Goal: Communication & Community: Answer question/provide support

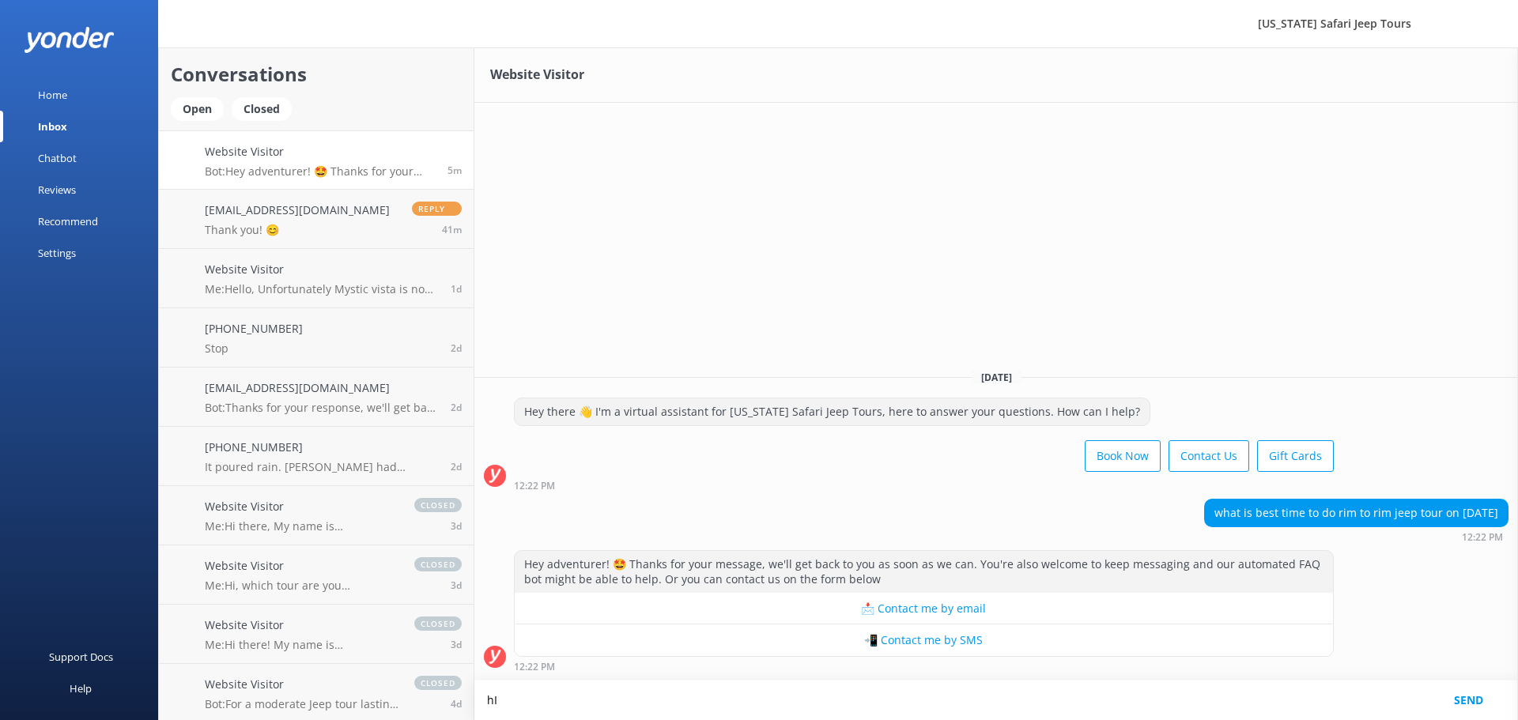
type textarea "h"
click at [716, 696] on textarea "Hi there!! The Rim Run Supreme jeep tour is perfect for any time of the day." at bounding box center [995, 701] width 1043 height 40
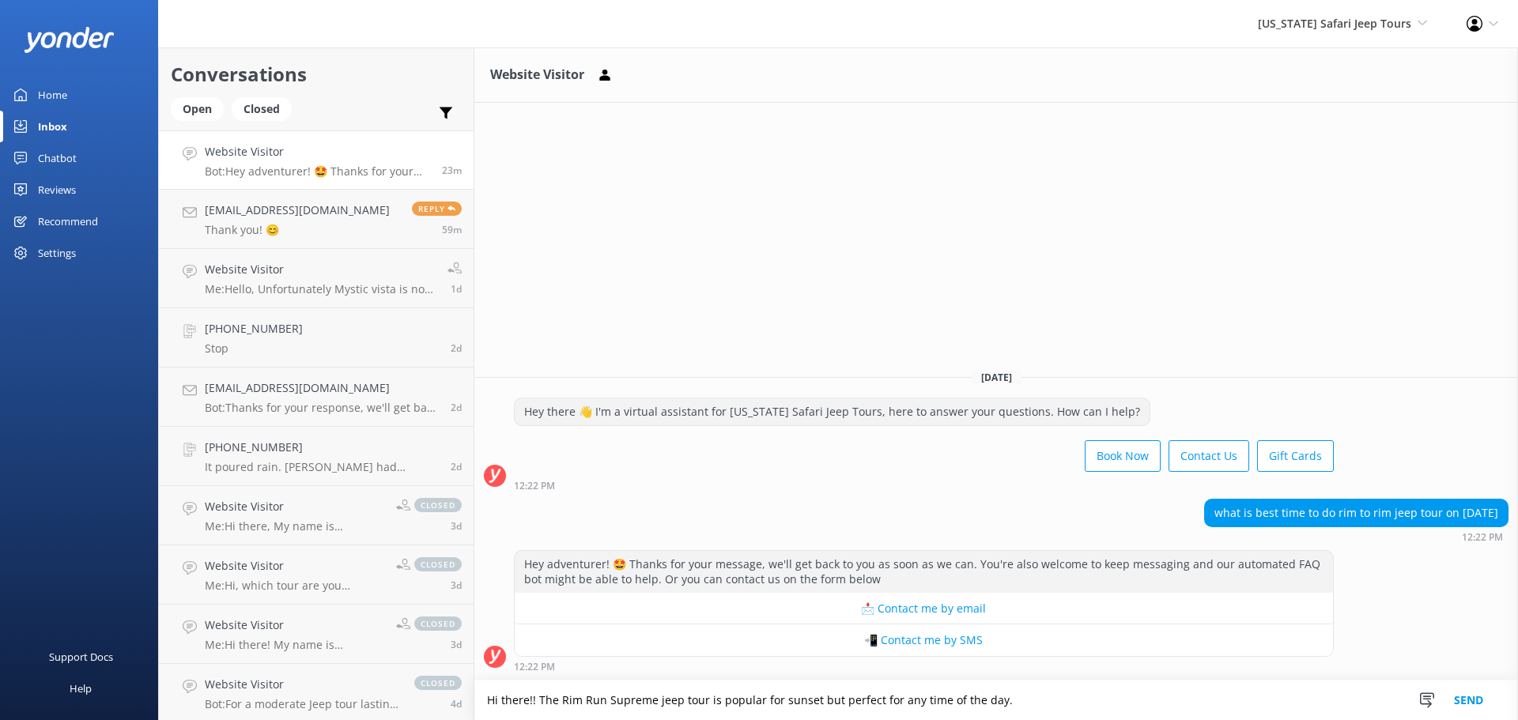
click at [1047, 698] on textarea "Hi there!! The Rim Run Supreme jeep tour is popular for sunset but perfect for …" at bounding box center [995, 701] width 1043 height 40
type textarea "Hi there!! The Rim Run Supreme jeep tour is popular for sunset but perfect for …"
click at [1477, 692] on button "Send" at bounding box center [1468, 701] width 59 height 40
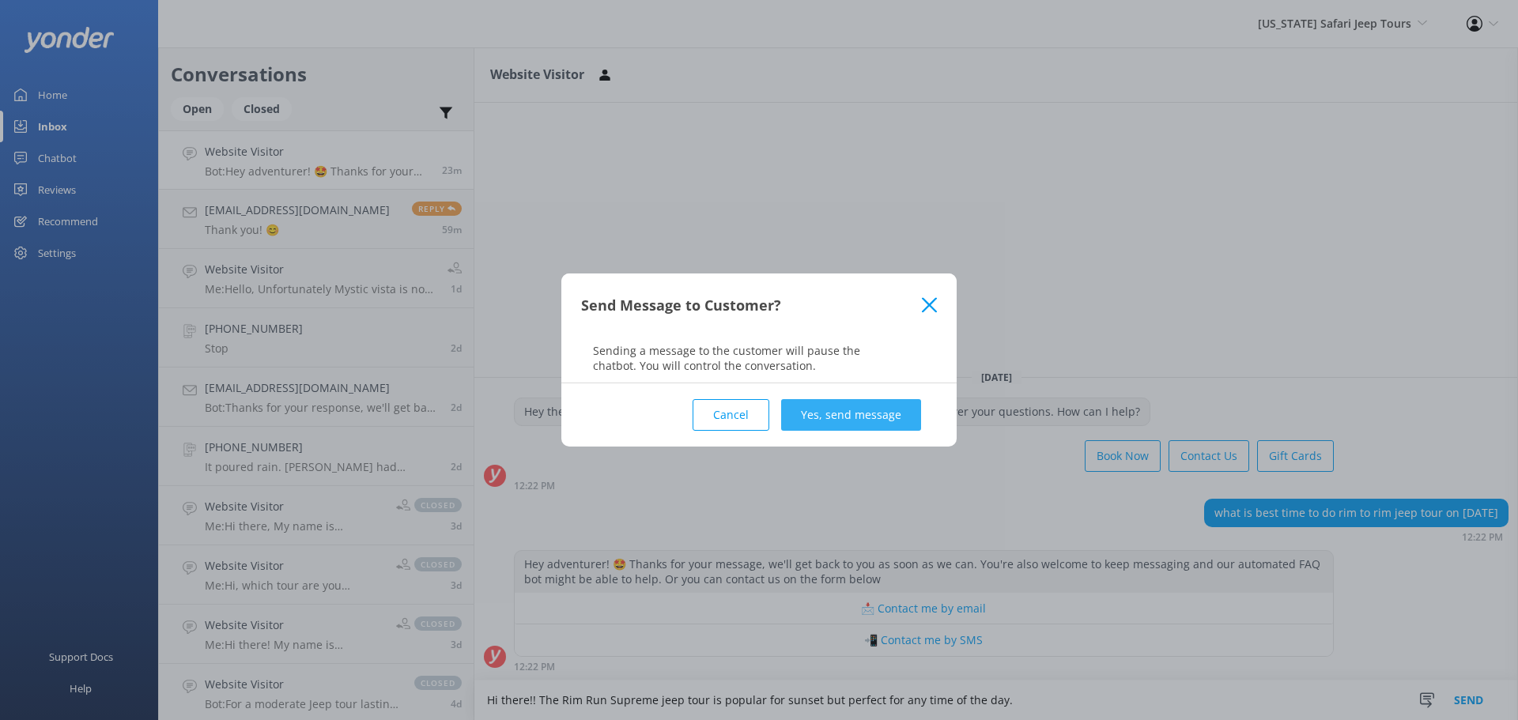
click at [862, 413] on button "Yes, send message" at bounding box center [851, 415] width 140 height 32
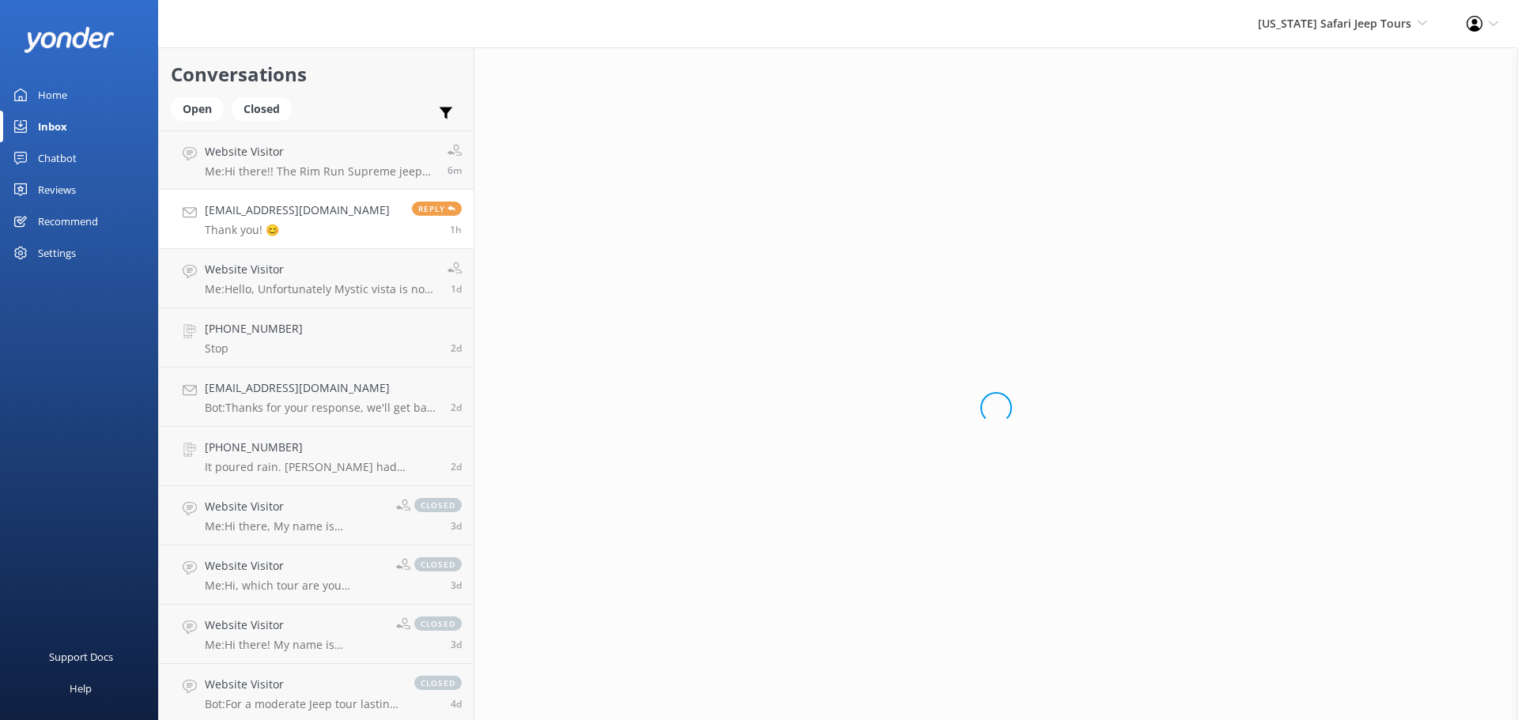
click at [427, 209] on span "Reply" at bounding box center [437, 209] width 50 height 14
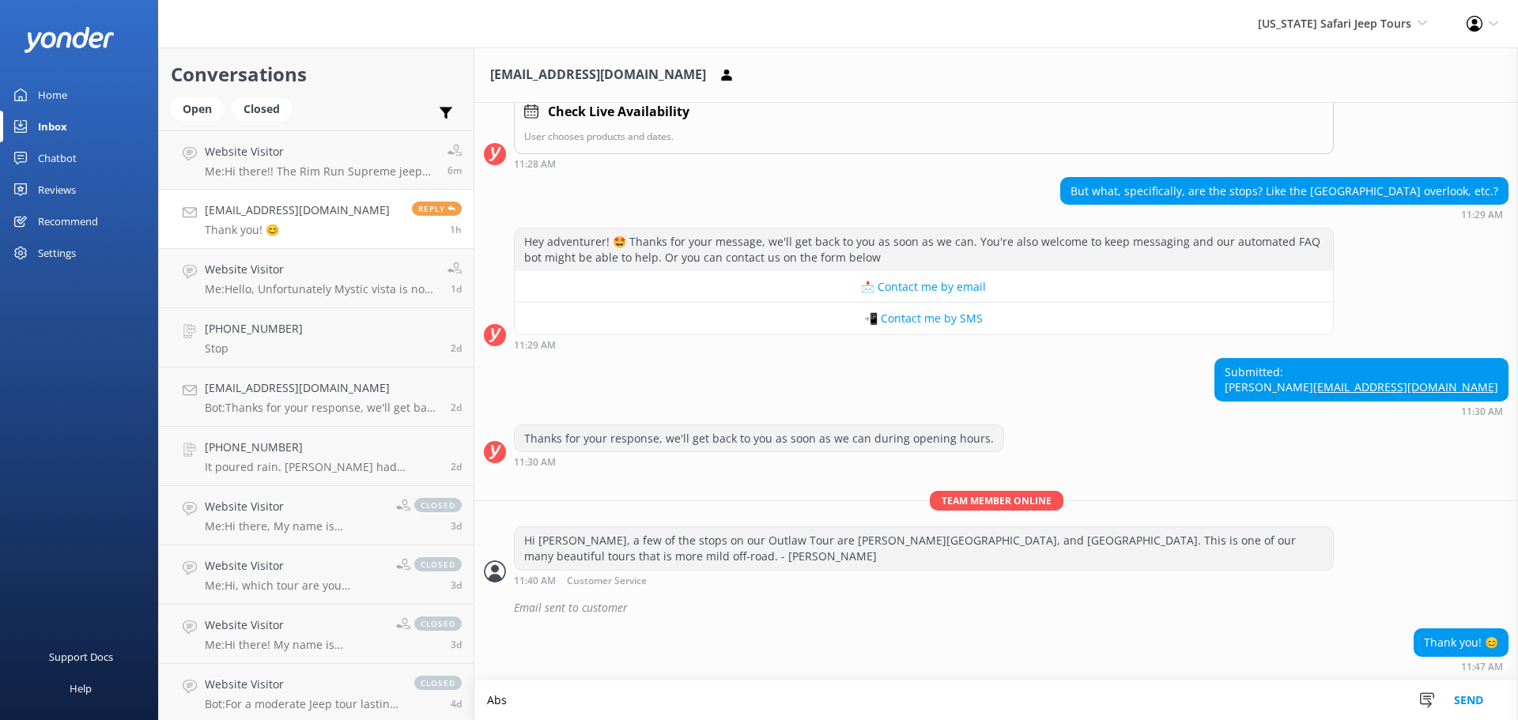
scroll to position [283, 0]
type textarea "Absolutely!! :)"
click at [1471, 697] on button "Send" at bounding box center [1468, 701] width 59 height 40
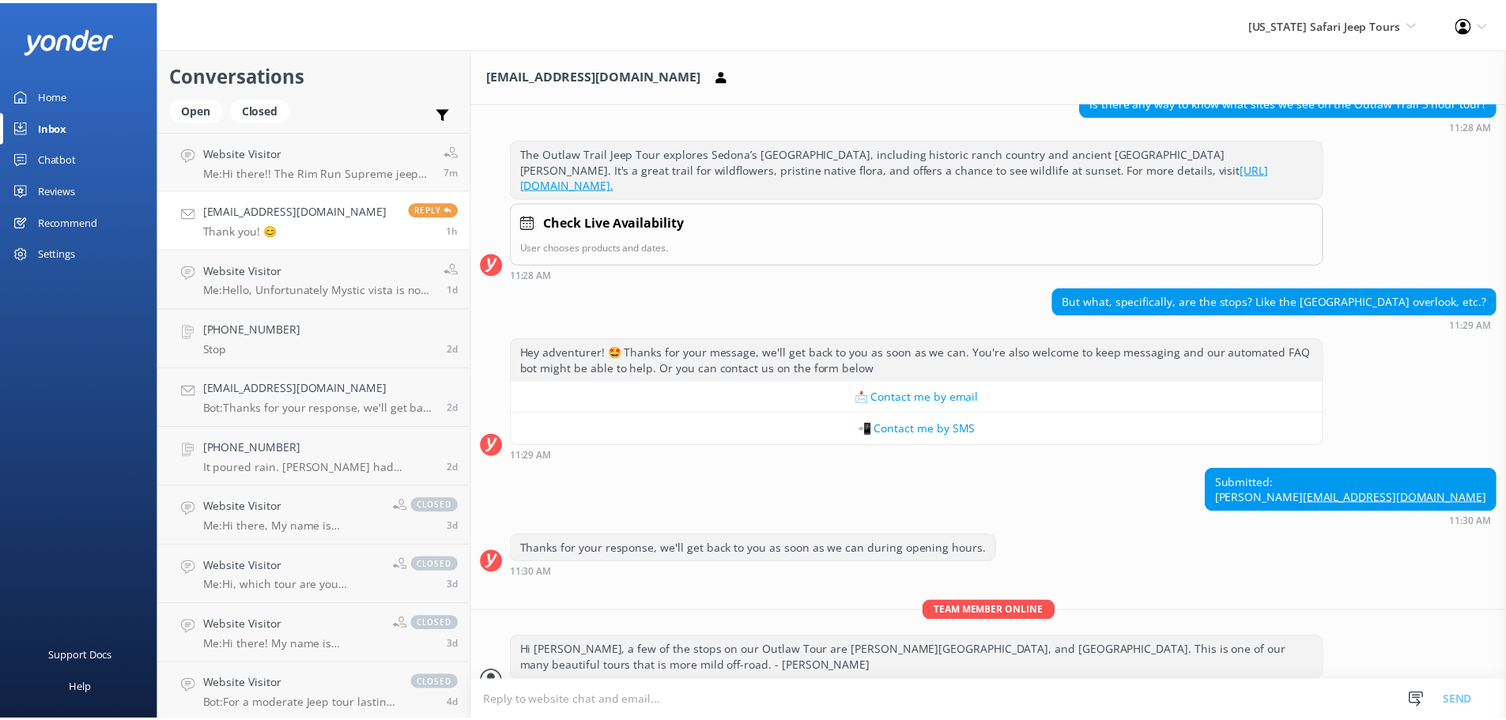
scroll to position [0, 0]
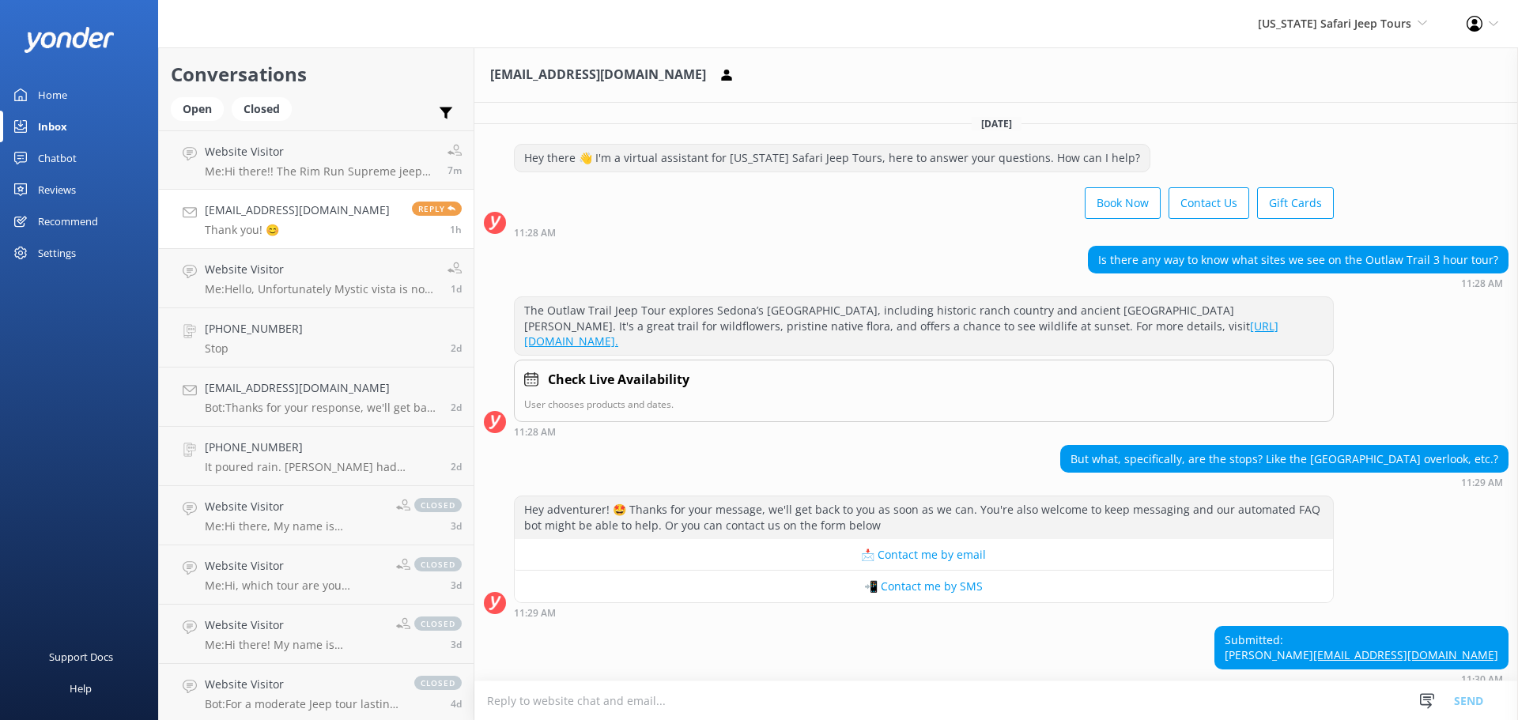
click at [55, 88] on div "Home" at bounding box center [52, 95] width 29 height 32
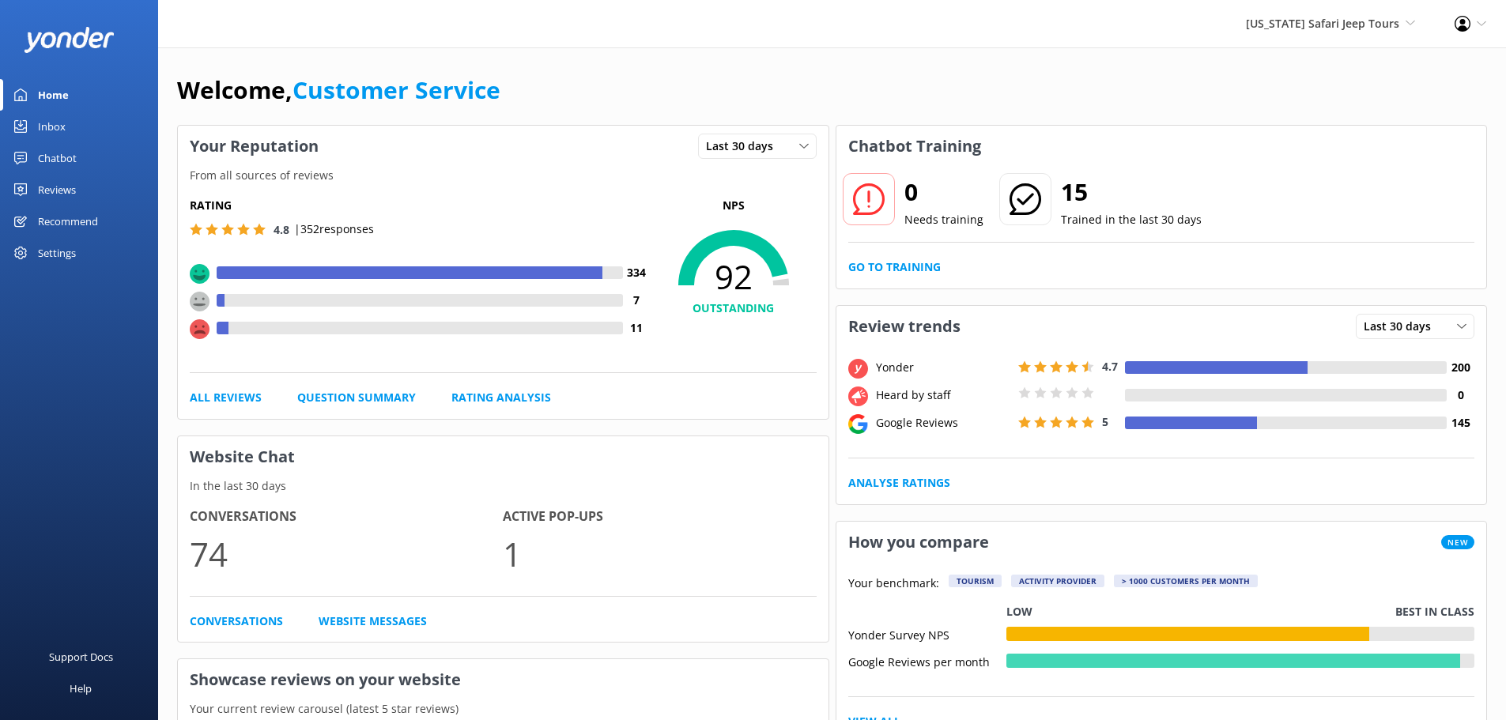
click at [62, 123] on div "Inbox" at bounding box center [52, 127] width 28 height 32
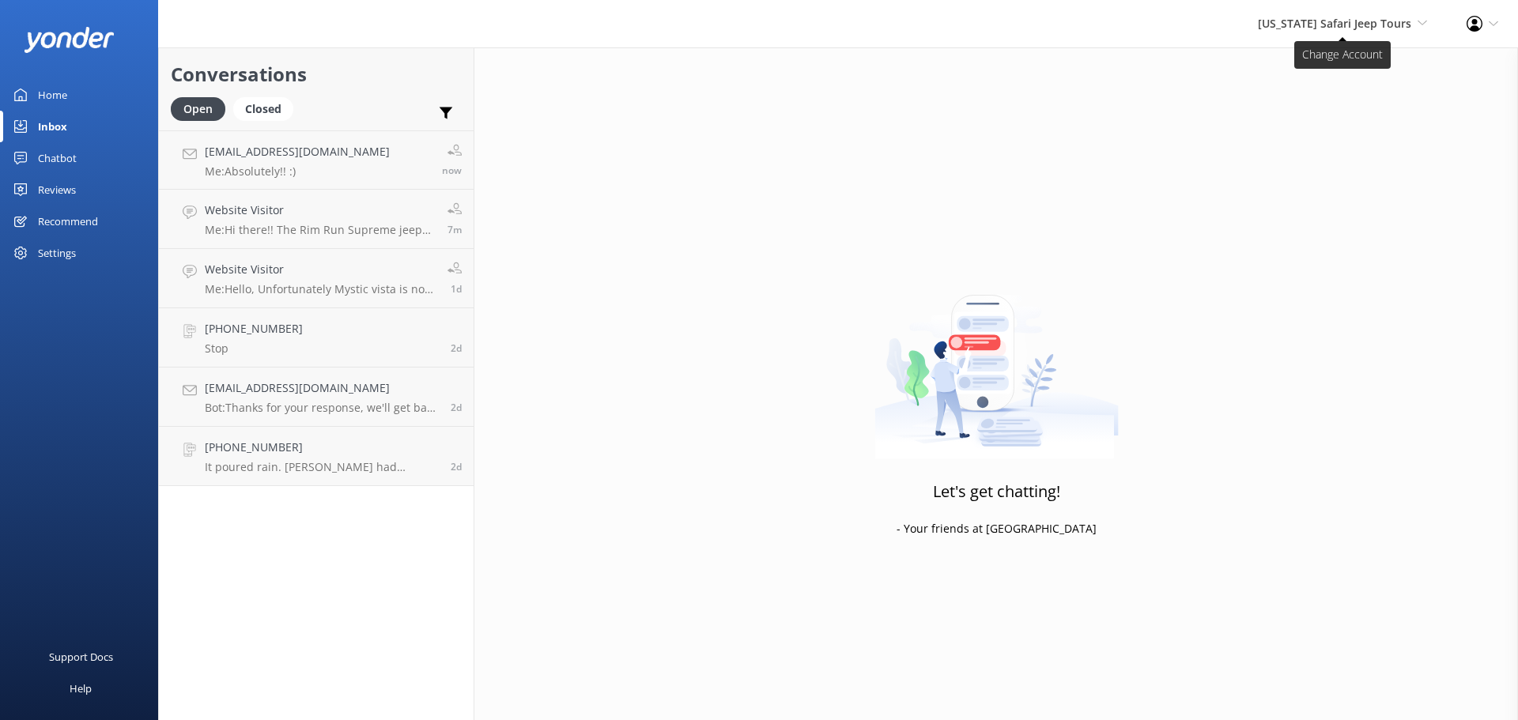
click at [1397, 23] on span "[US_STATE] Safari Jeep Tours" at bounding box center [1334, 23] width 153 height 15
click at [1390, 66] on link "[GEOGRAPHIC_DATA]" at bounding box center [1368, 68] width 158 height 38
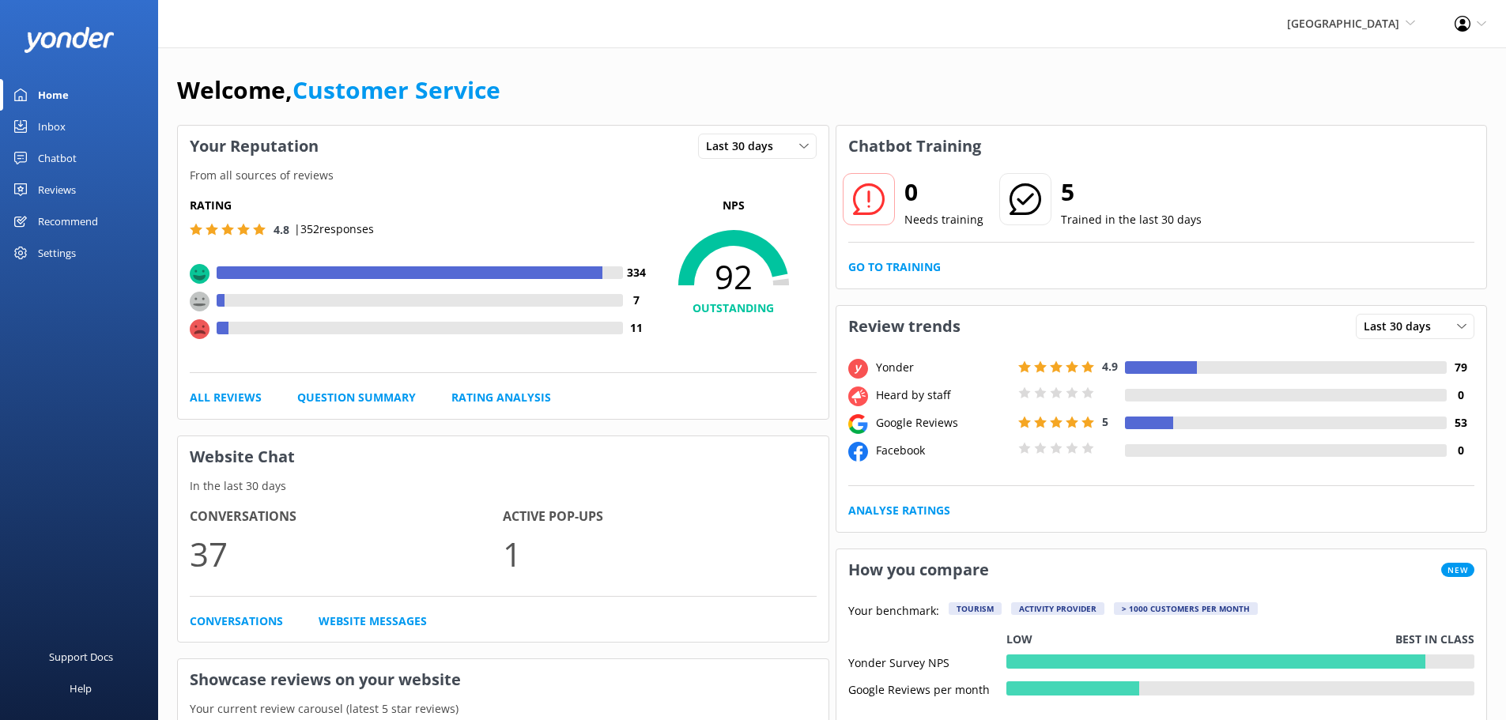
click at [33, 119] on link "Inbox" at bounding box center [79, 127] width 158 height 32
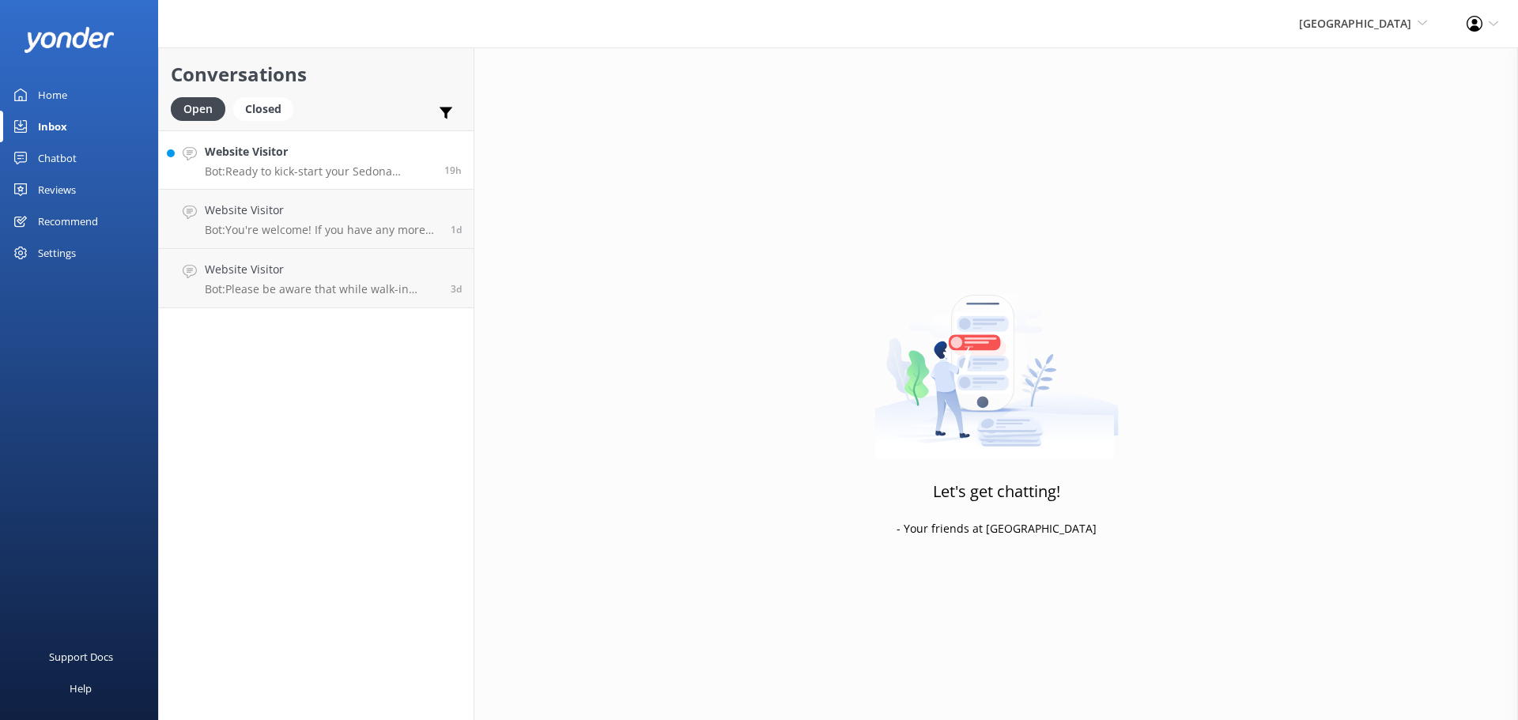
click at [342, 166] on p "Bot: Ready to kick-start your Sedona adventure? Book your self-guided UTV renta…" at bounding box center [319, 171] width 228 height 14
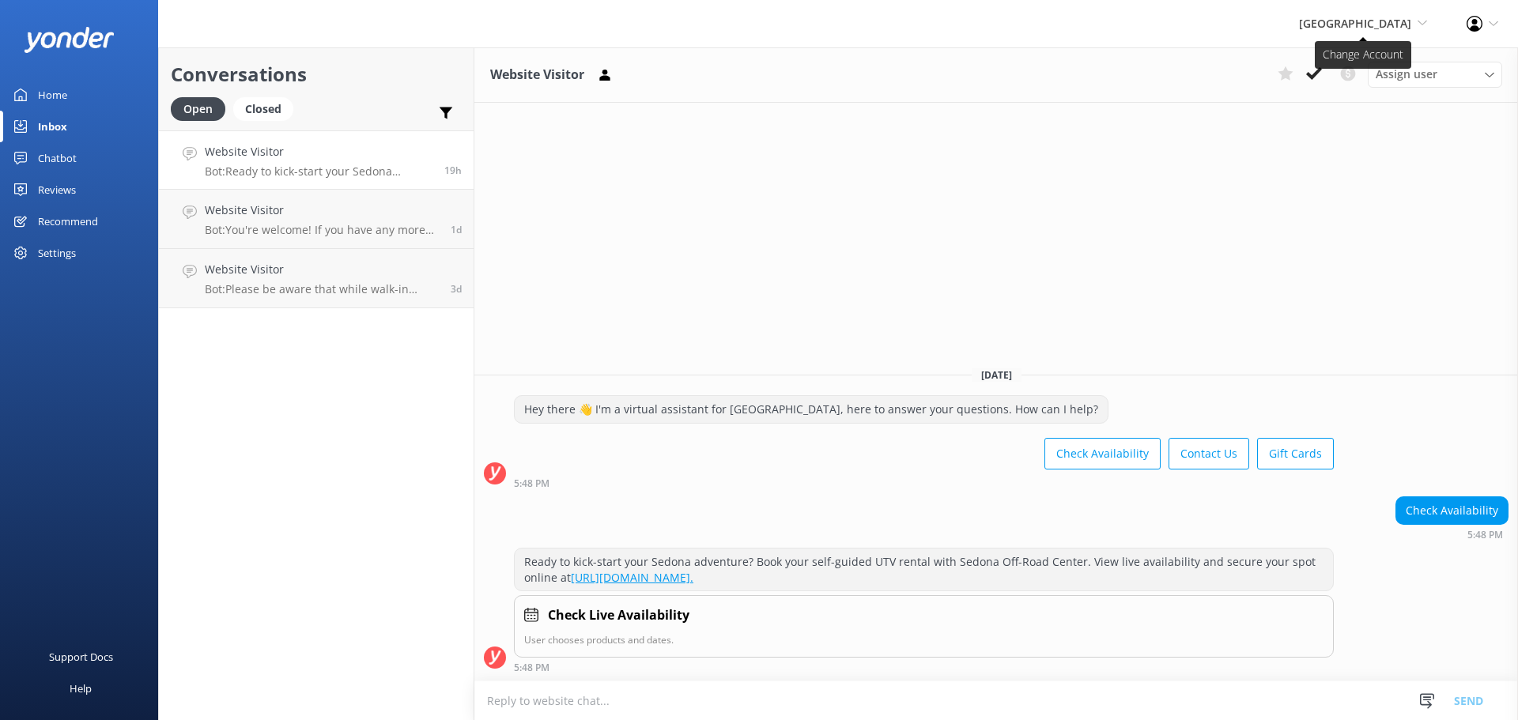
click at [1382, 27] on span "[GEOGRAPHIC_DATA]" at bounding box center [1355, 23] width 112 height 15
click at [1354, 155] on link "[US_STATE] ATV Adventures" at bounding box center [1368, 144] width 158 height 38
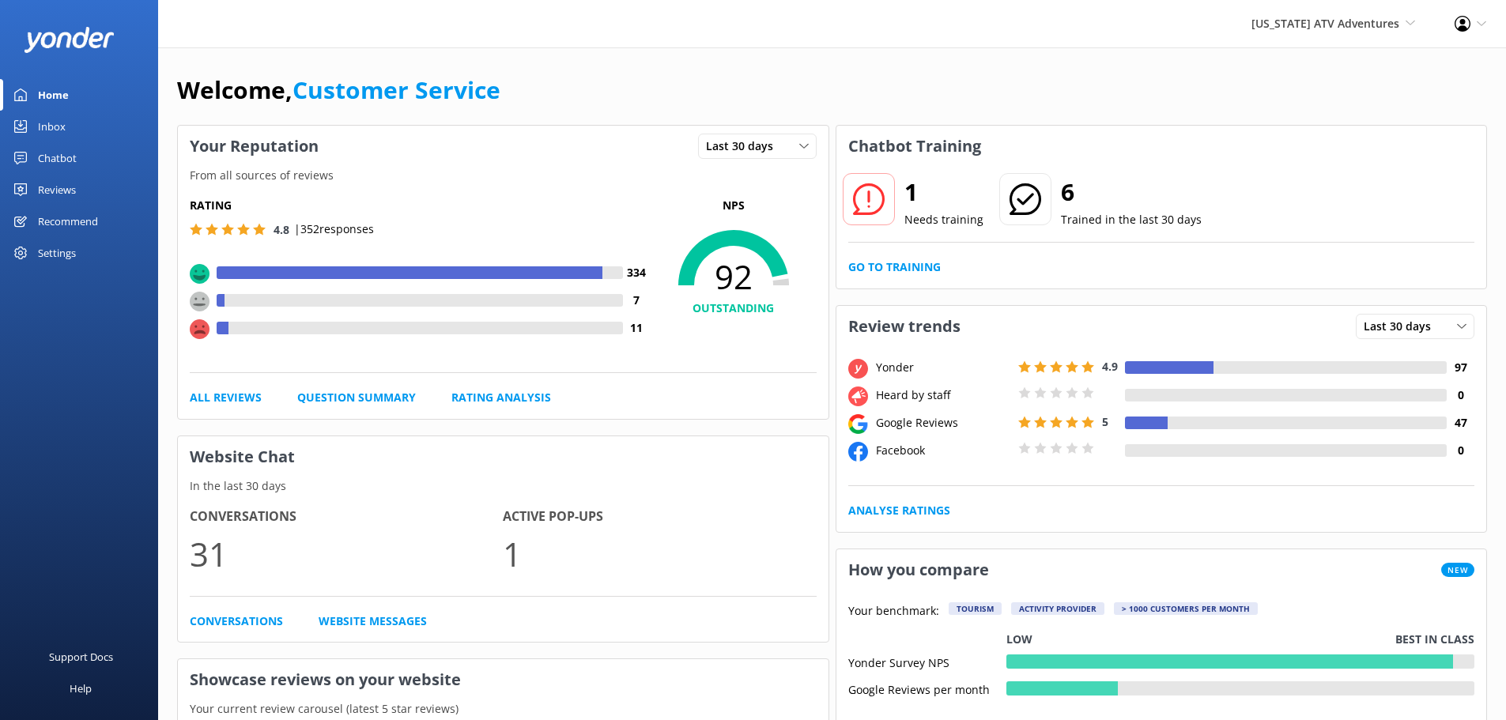
click at [53, 119] on div "Inbox" at bounding box center [52, 127] width 28 height 32
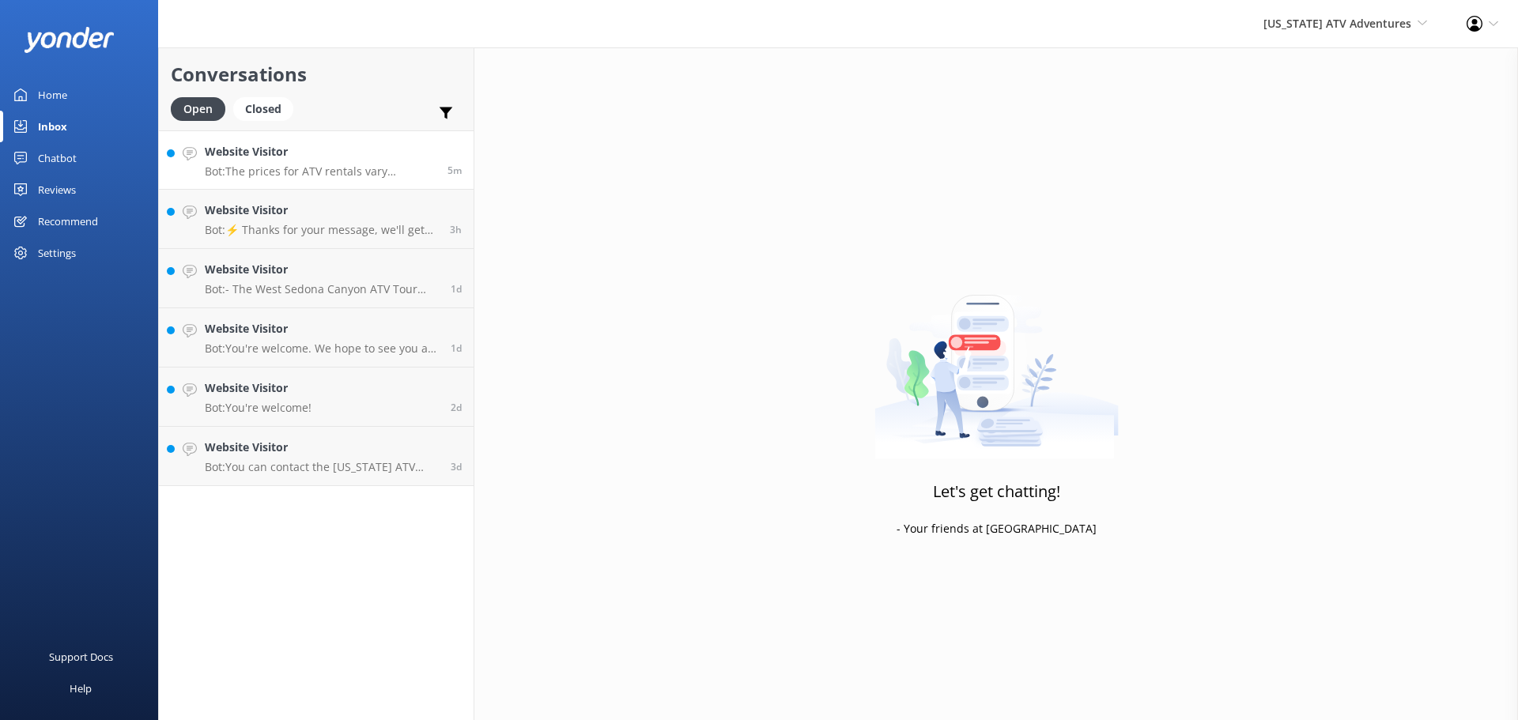
click at [339, 160] on h4 "Website Visitor" at bounding box center [320, 151] width 231 height 17
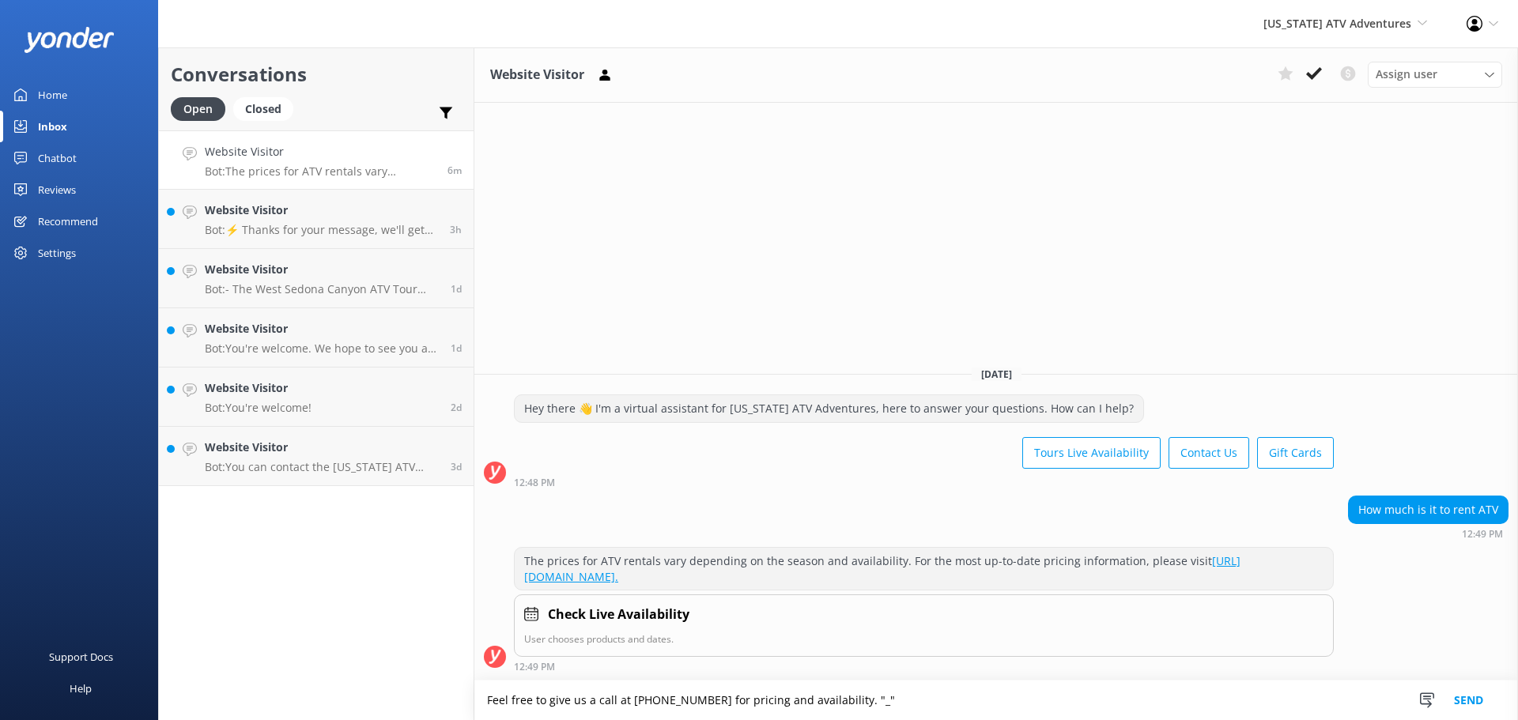
type textarea "Feel free to give us a call at [PHONE_NUMBER] for pricing and availability. "_""
click at [1469, 692] on button "Send" at bounding box center [1468, 701] width 59 height 40
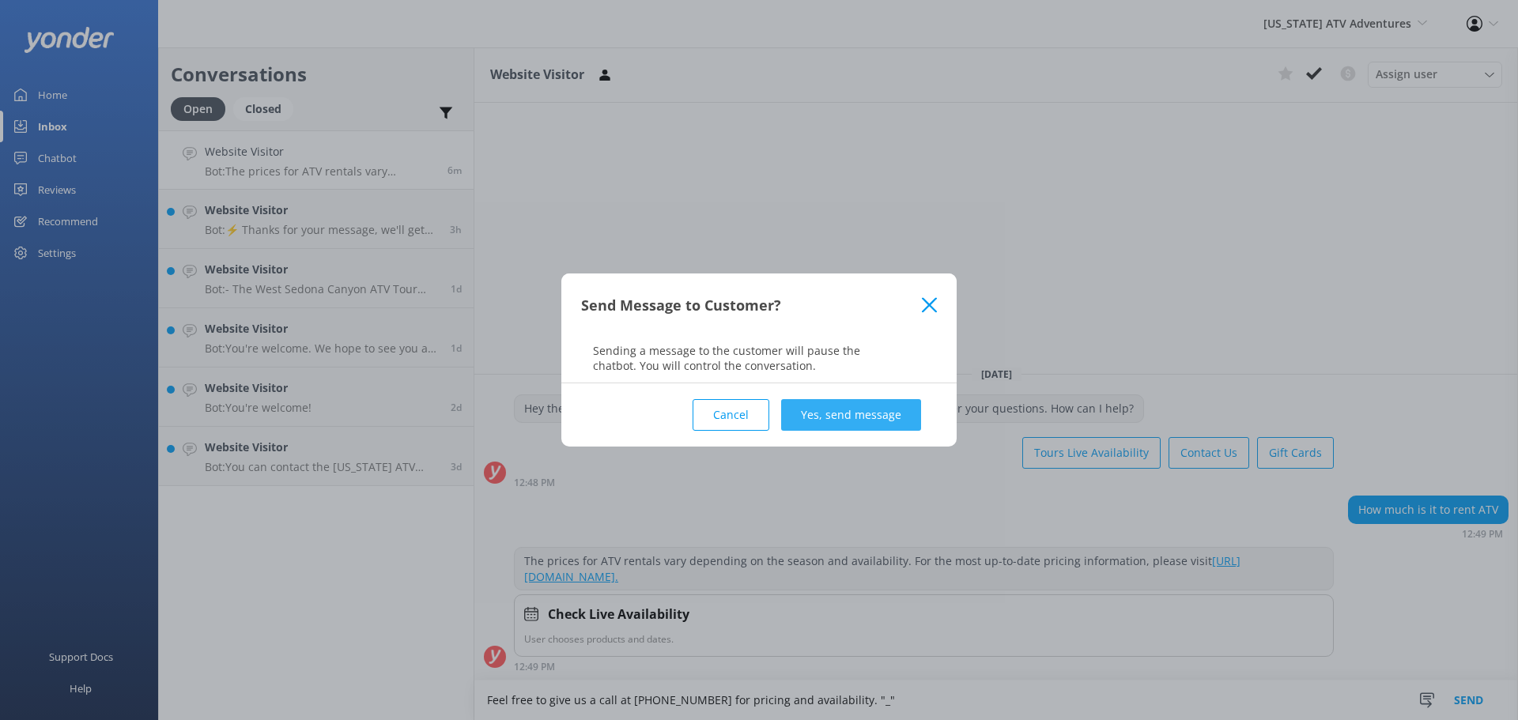
click at [835, 418] on button "Yes, send message" at bounding box center [851, 415] width 140 height 32
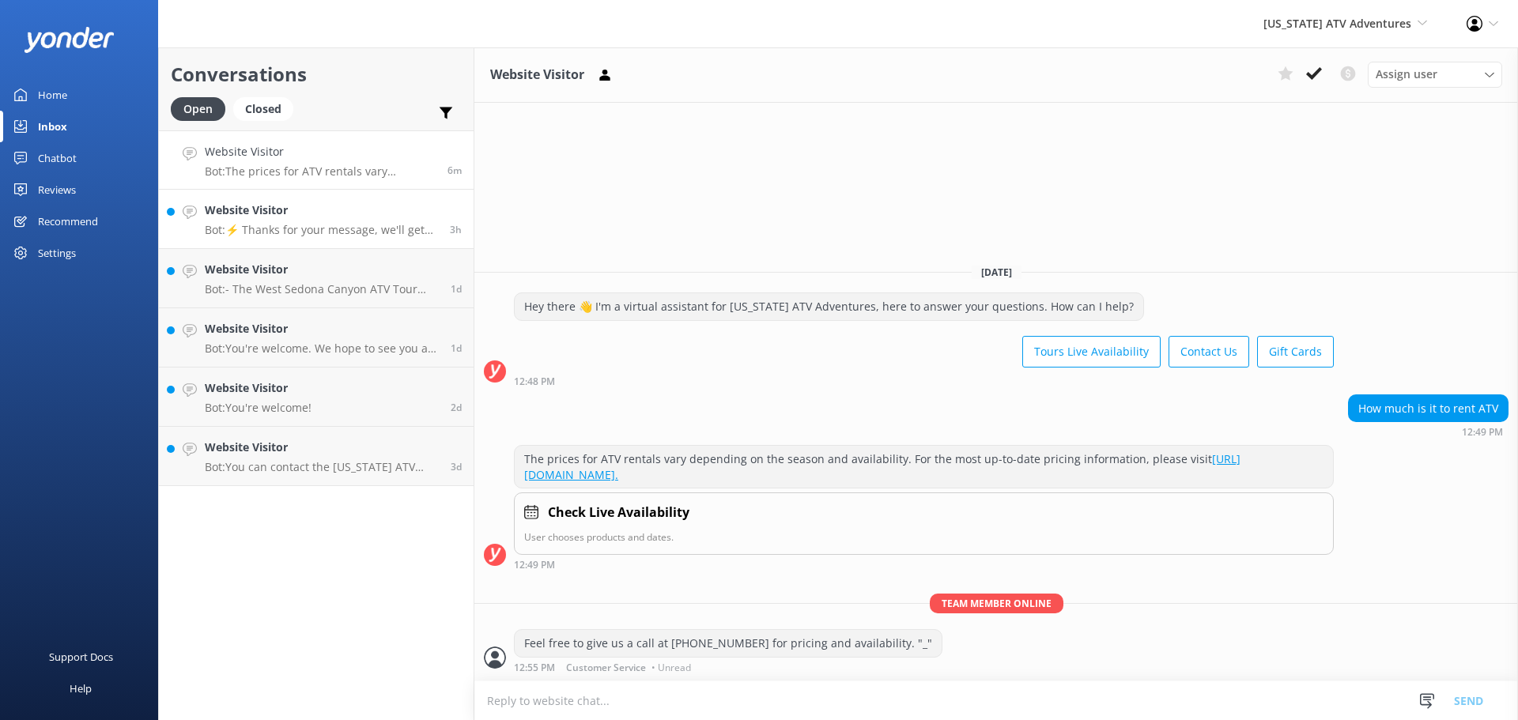
click at [333, 223] on p "Bot: ⚡ Thanks for your message, we'll get back to you as soon as we can. You're…" at bounding box center [321, 230] width 233 height 14
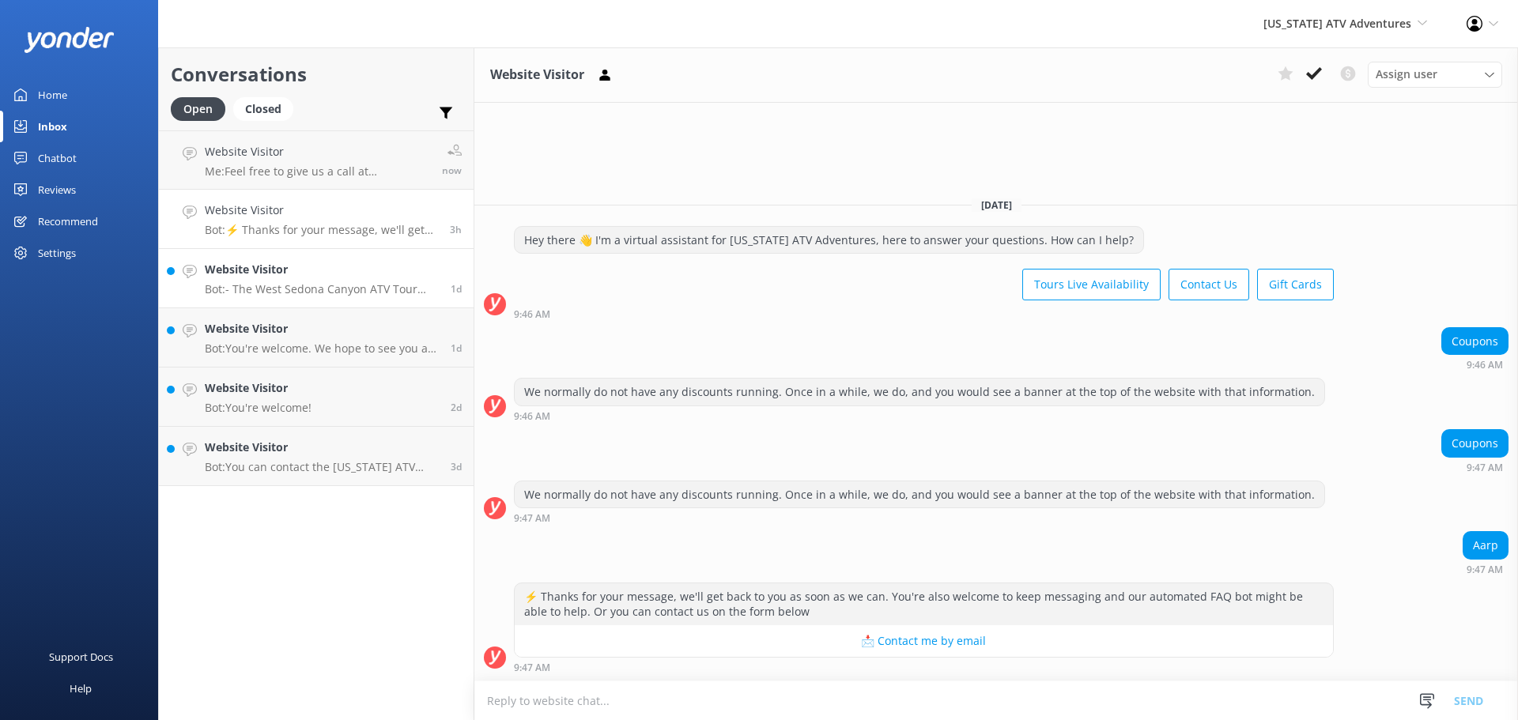
click at [290, 279] on div "Website Visitor Bot: - The West Sedona Canyon ATV Tour offers spectacular views…" at bounding box center [322, 278] width 234 height 35
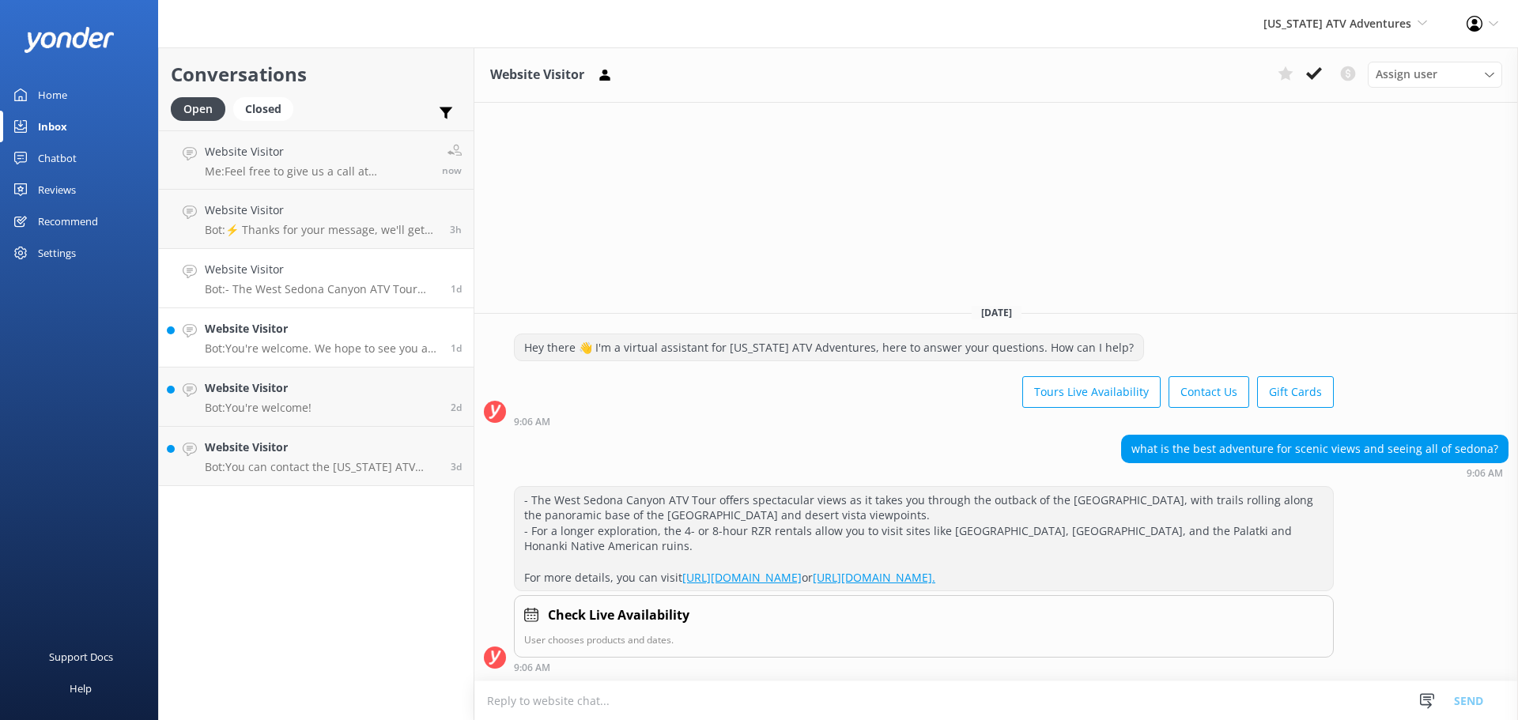
click at [321, 335] on h4 "Website Visitor" at bounding box center [322, 328] width 234 height 17
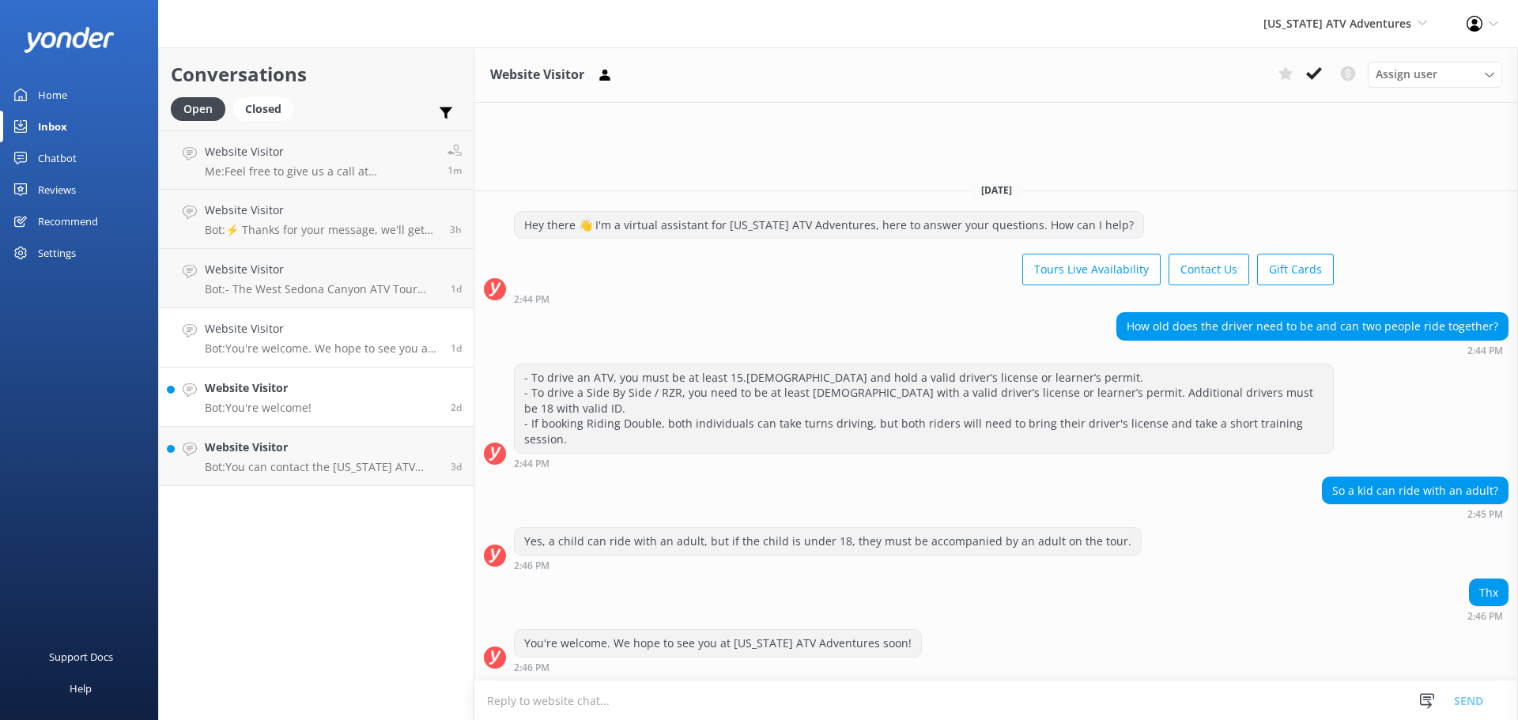
click at [349, 405] on link "Website Visitor Bot: You're welcome! 2d" at bounding box center [316, 397] width 315 height 59
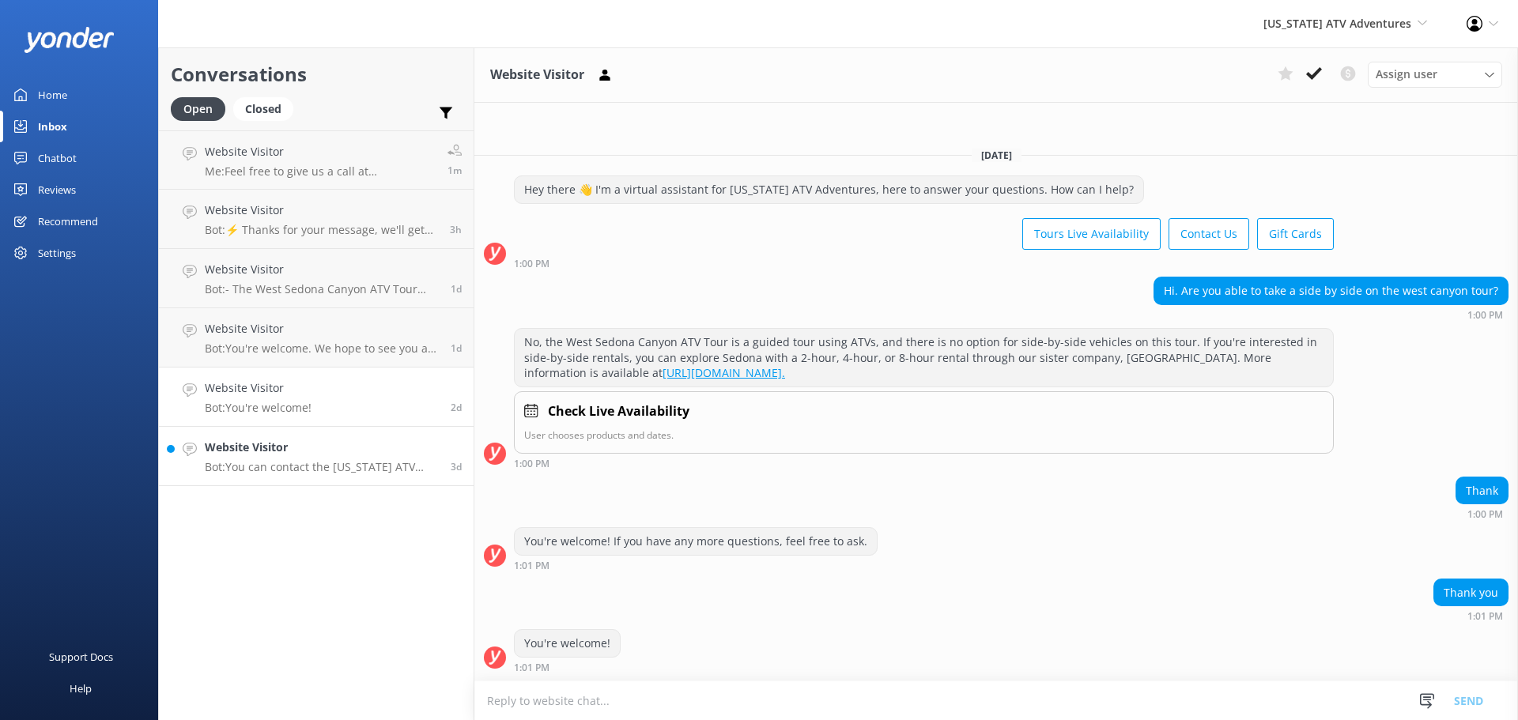
click at [326, 464] on p "Bot: You can contact the Arizona ATV Adventures team at (928) 282-8540, or emai…" at bounding box center [322, 467] width 234 height 14
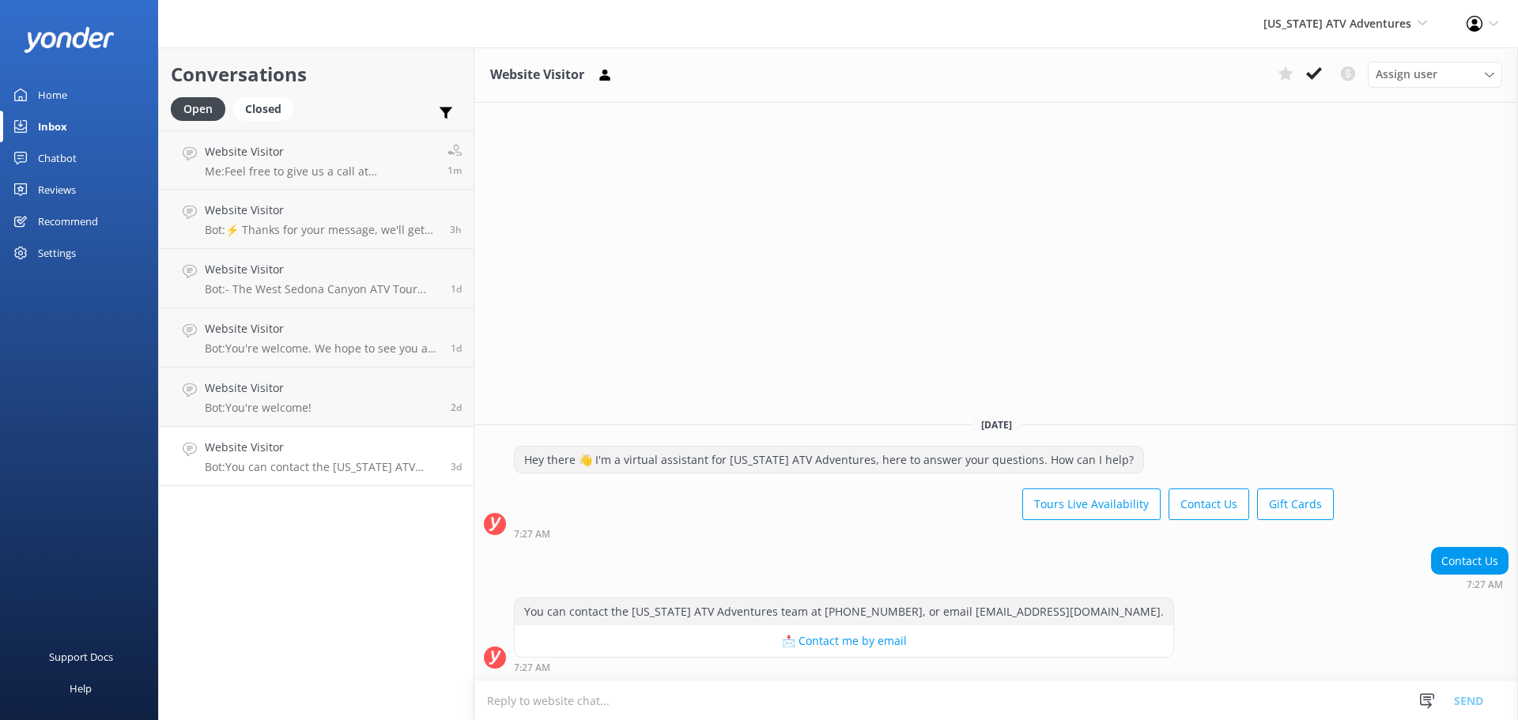
click at [45, 89] on div "Home" at bounding box center [52, 95] width 29 height 32
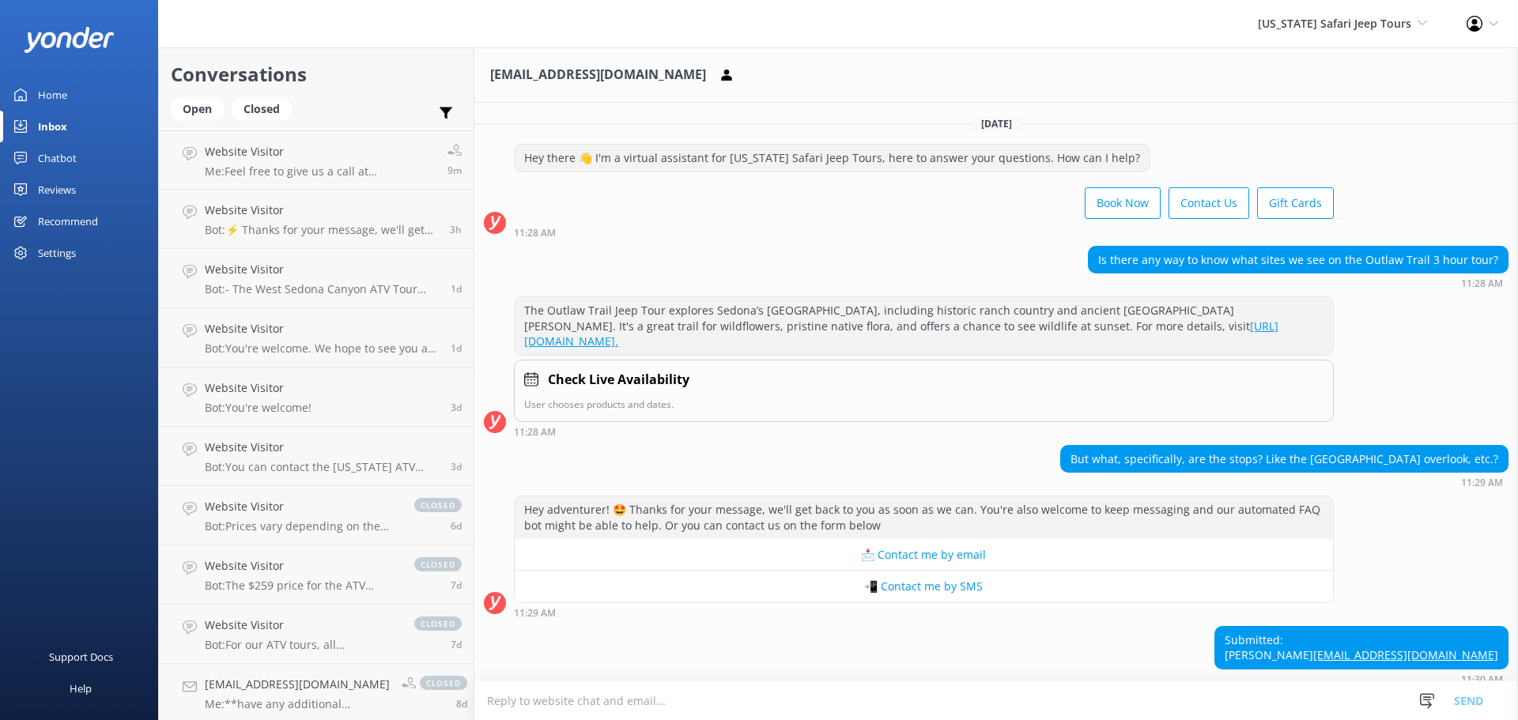
scroll to position [334, 0]
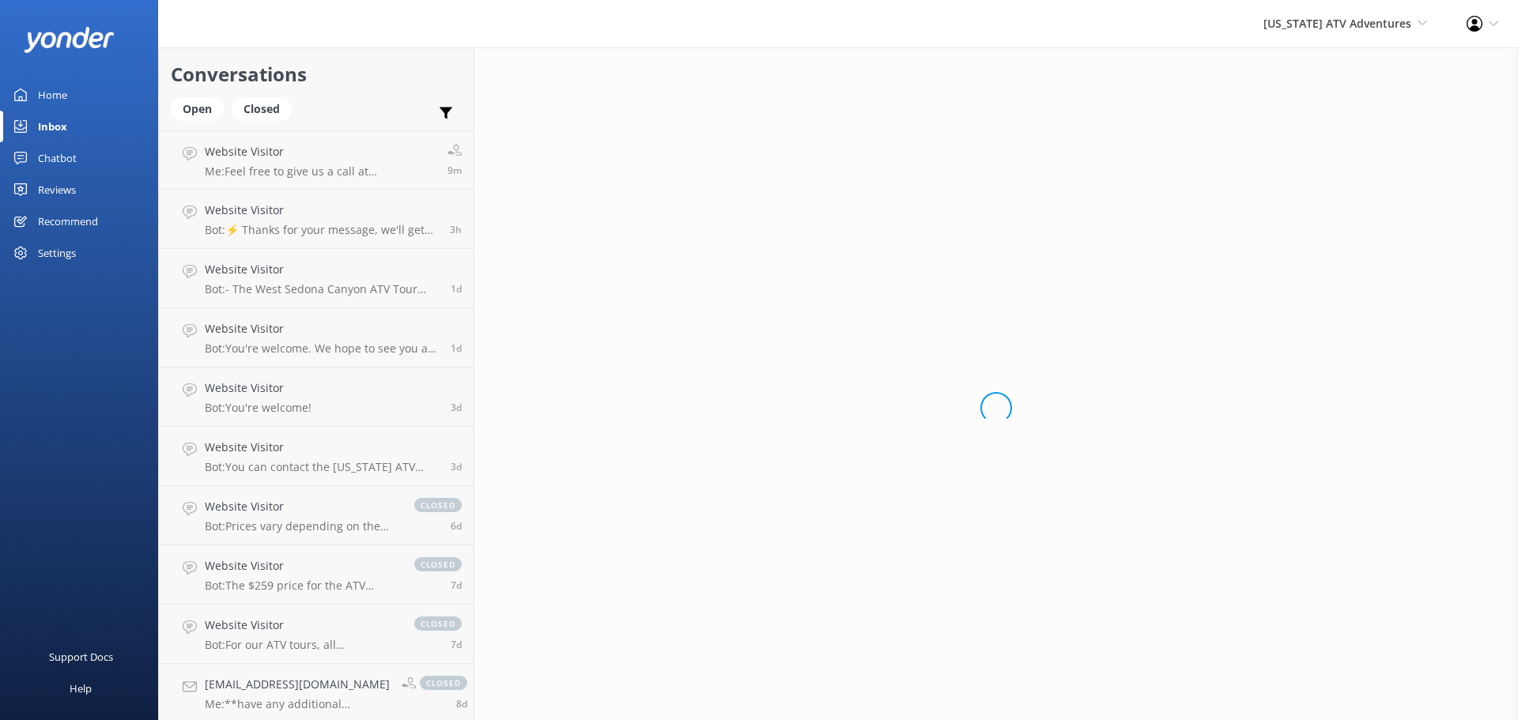
click at [57, 186] on div "Reviews" at bounding box center [57, 190] width 38 height 32
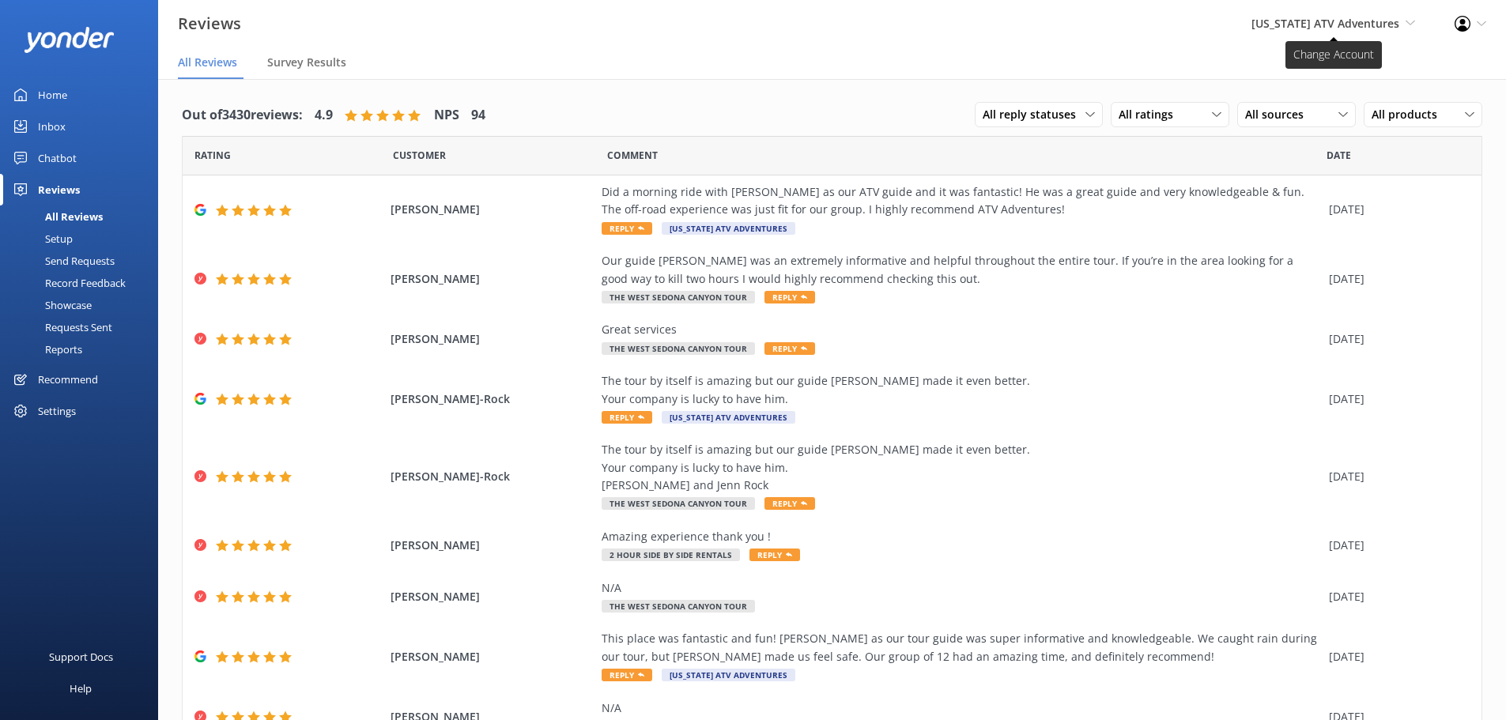
click at [1347, 25] on span "[US_STATE] ATV Adventures" at bounding box center [1325, 23] width 148 height 15
click at [1342, 105] on link "[US_STATE] Safari Jeep Tours" at bounding box center [1356, 106] width 158 height 38
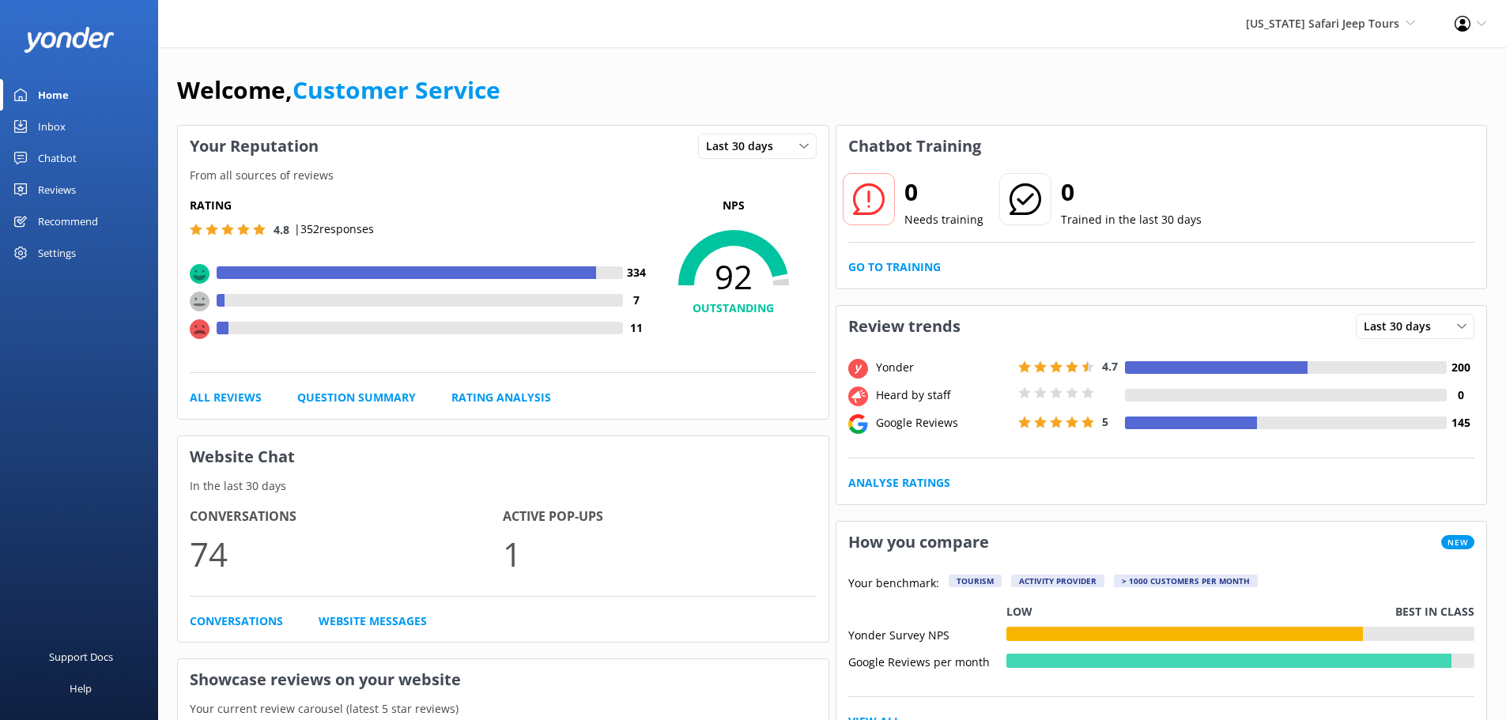
click at [54, 190] on div "Reviews" at bounding box center [57, 190] width 38 height 32
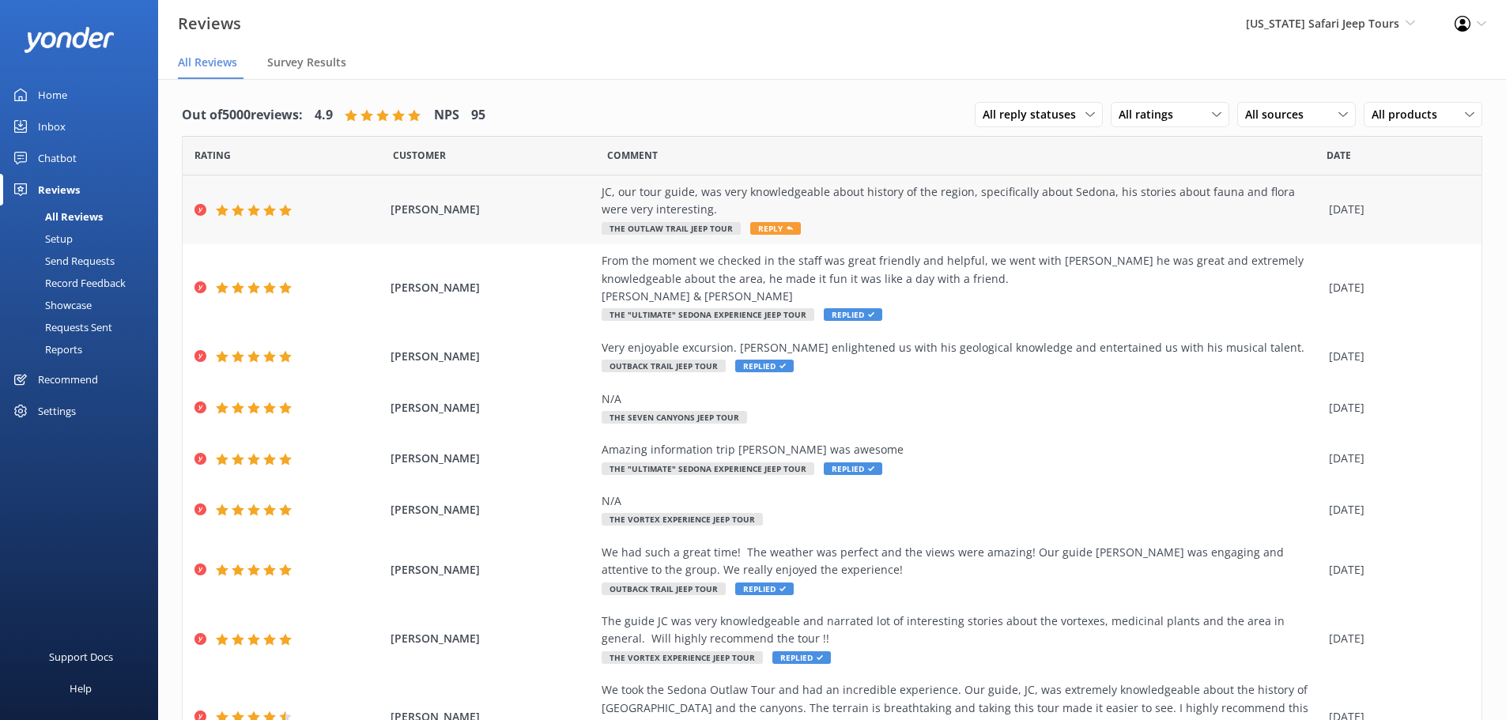
click at [765, 229] on span "Reply" at bounding box center [775, 228] width 51 height 13
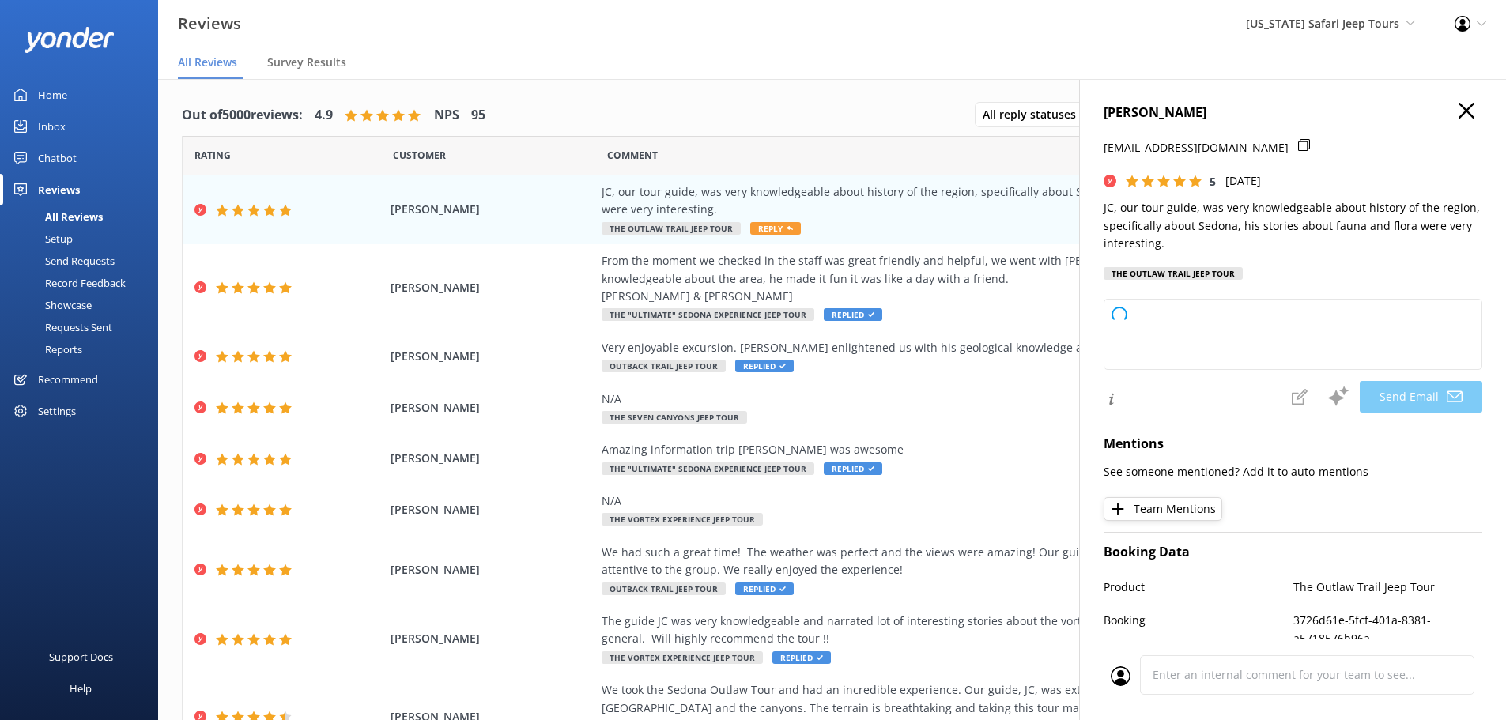
type textarea "Thanks so much, [PERSON_NAME]! We’re glad you enjoyed exploring [GEOGRAPHIC_DAT…"
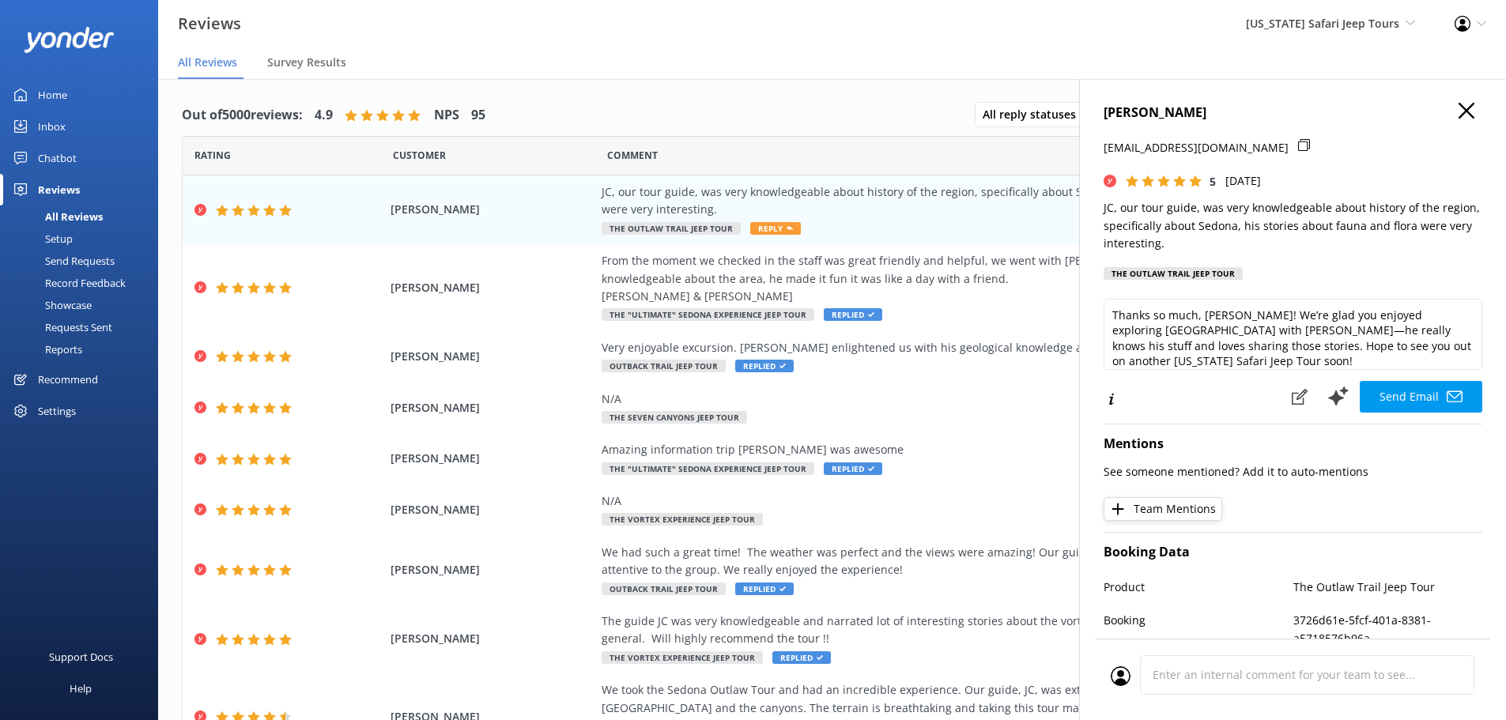
click at [1417, 401] on button "Send Email" at bounding box center [1421, 397] width 123 height 32
